Goal: Task Accomplishment & Management: Manage account settings

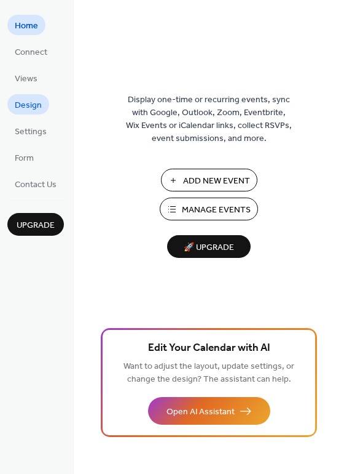
click at [31, 108] on span "Design" at bounding box center [28, 105] width 27 height 13
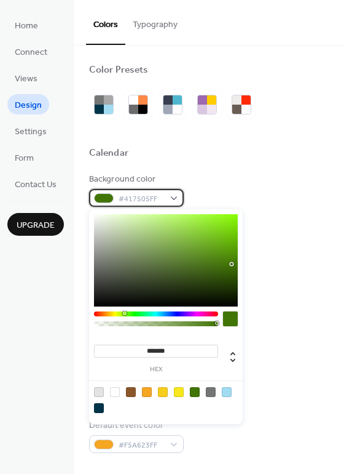
click at [169, 196] on div "#417505FF" at bounding box center [136, 198] width 95 height 18
click at [176, 222] on div at bounding box center [166, 260] width 144 height 92
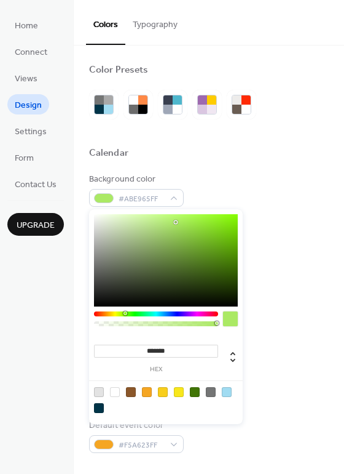
click at [192, 224] on div at bounding box center [166, 260] width 144 height 92
click at [202, 227] on div at bounding box center [166, 260] width 144 height 92
click at [208, 224] on div at bounding box center [166, 260] width 144 height 92
click at [214, 221] on div at bounding box center [166, 260] width 144 height 92
click at [219, 215] on div at bounding box center [166, 260] width 144 height 92
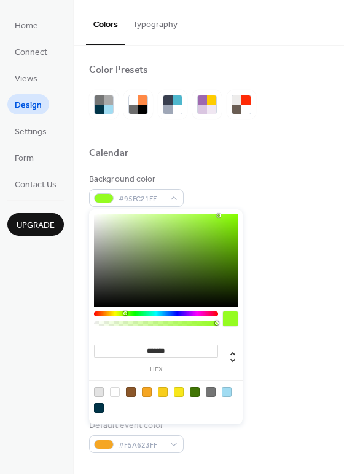
type input "*******"
click at [205, 239] on div at bounding box center [166, 260] width 144 height 92
click at [277, 191] on div "Background color #76B92BFF" at bounding box center [209, 190] width 240 height 34
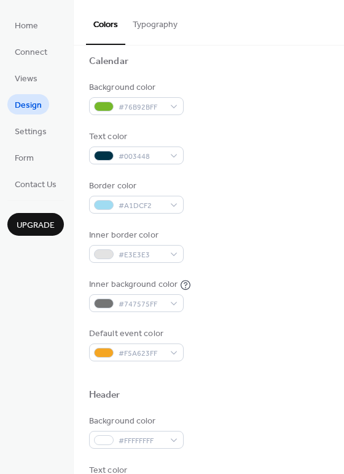
scroll to position [123, 0]
